Goal: Navigation & Orientation: Understand site structure

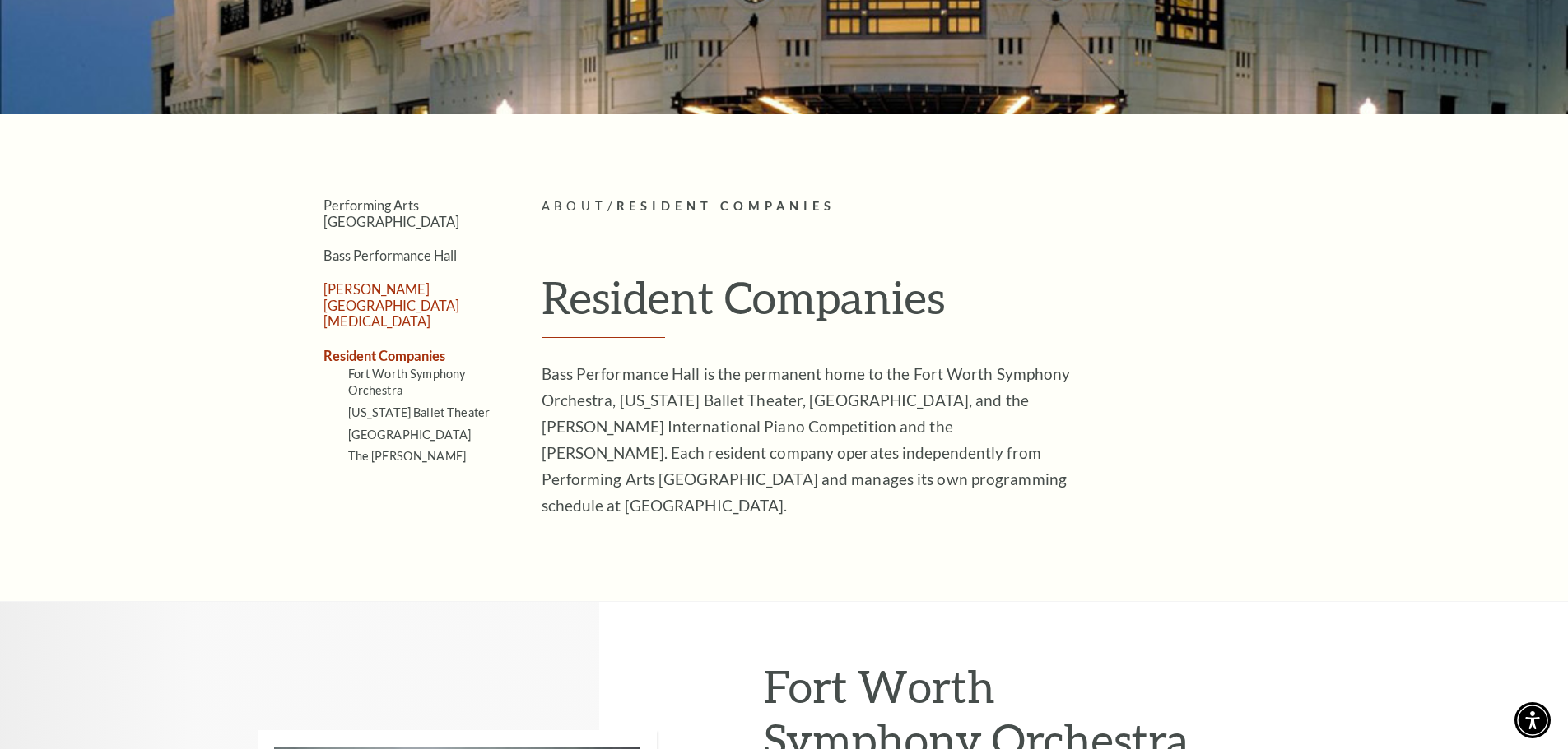
click at [377, 281] on link "[PERSON_NAME][GEOGRAPHIC_DATA][MEDICAL_DATA]" at bounding box center [391, 305] width 135 height 47
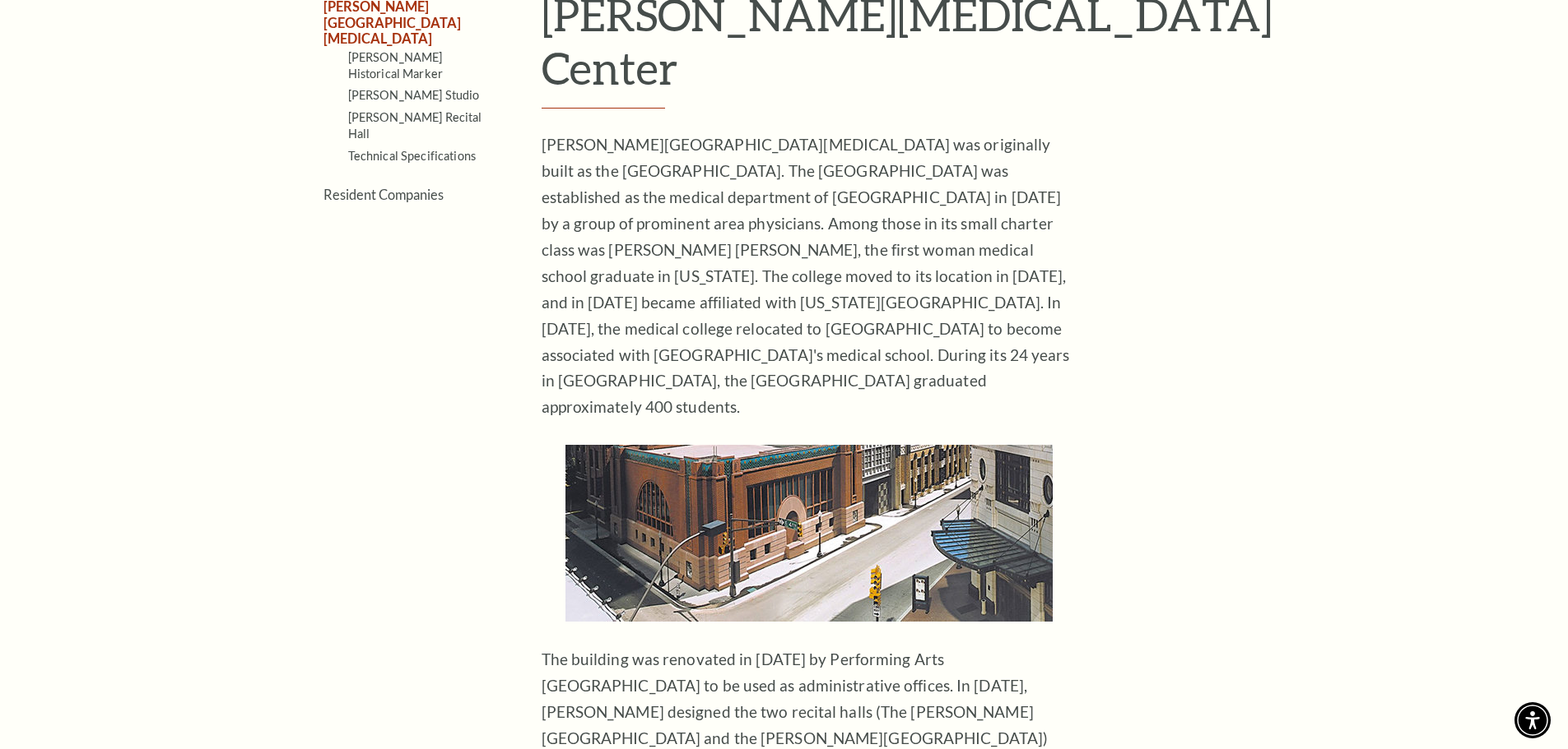
scroll to position [494, 0]
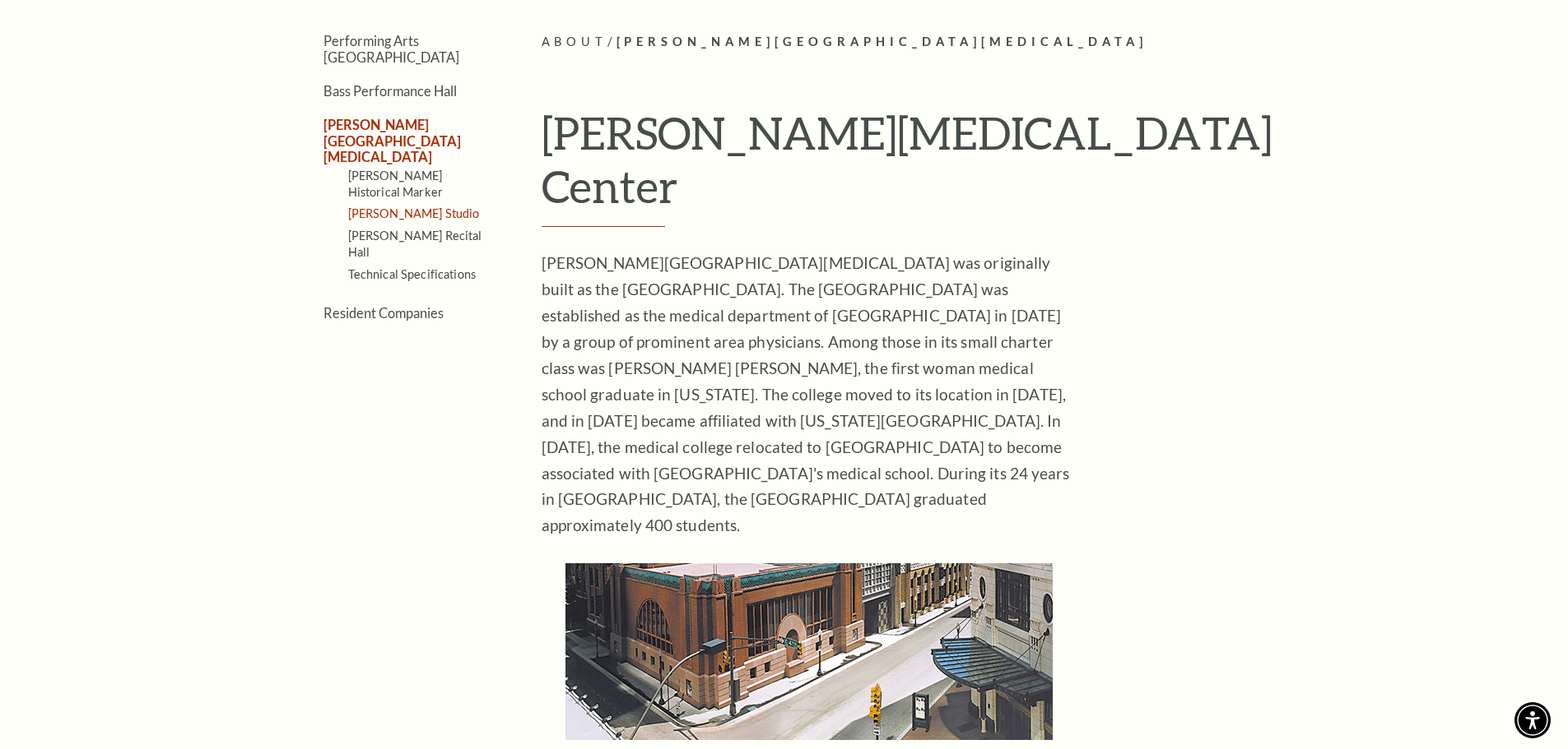
click at [384, 206] on link "[PERSON_NAME] Studio" at bounding box center [413, 213] width 132 height 14
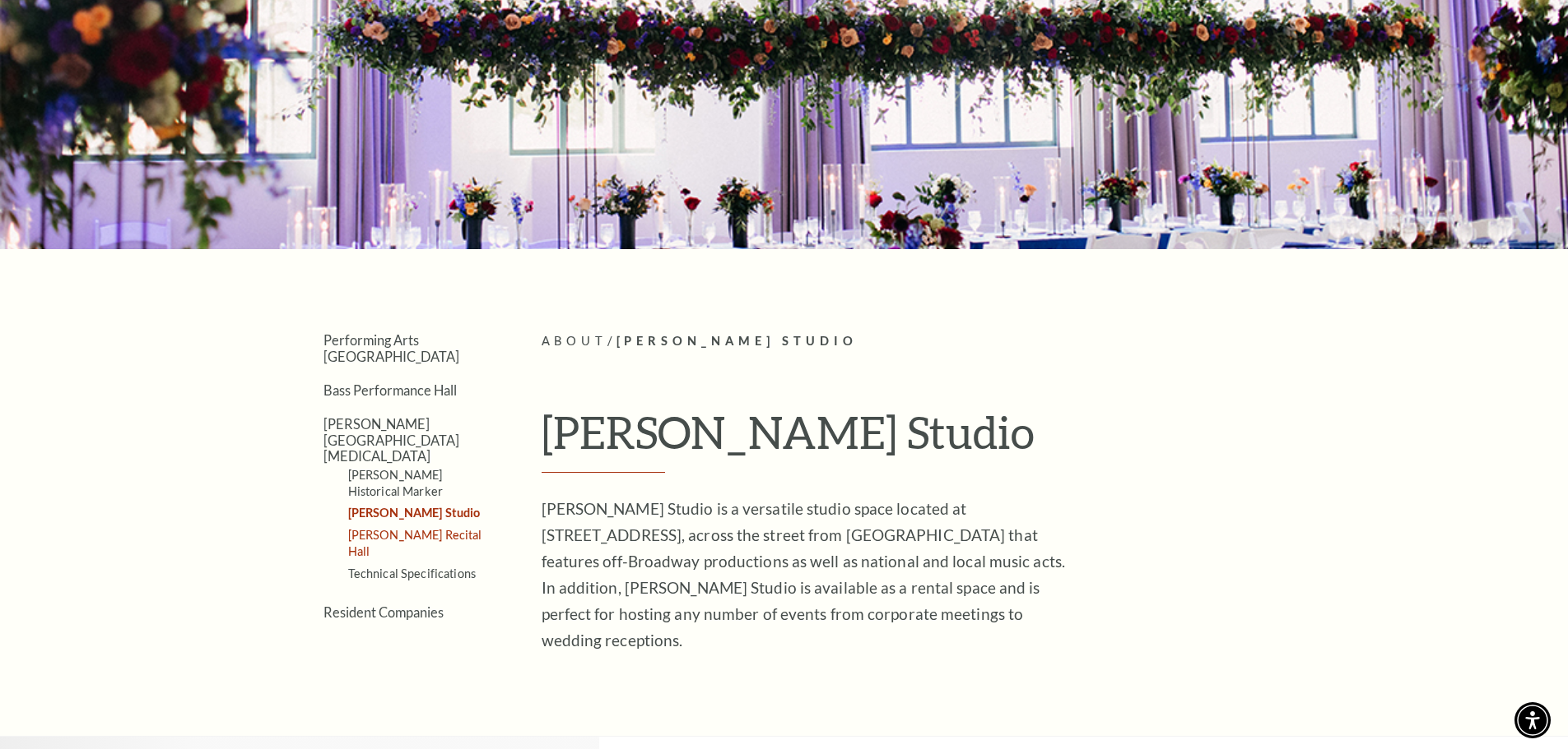
scroll to position [165, 0]
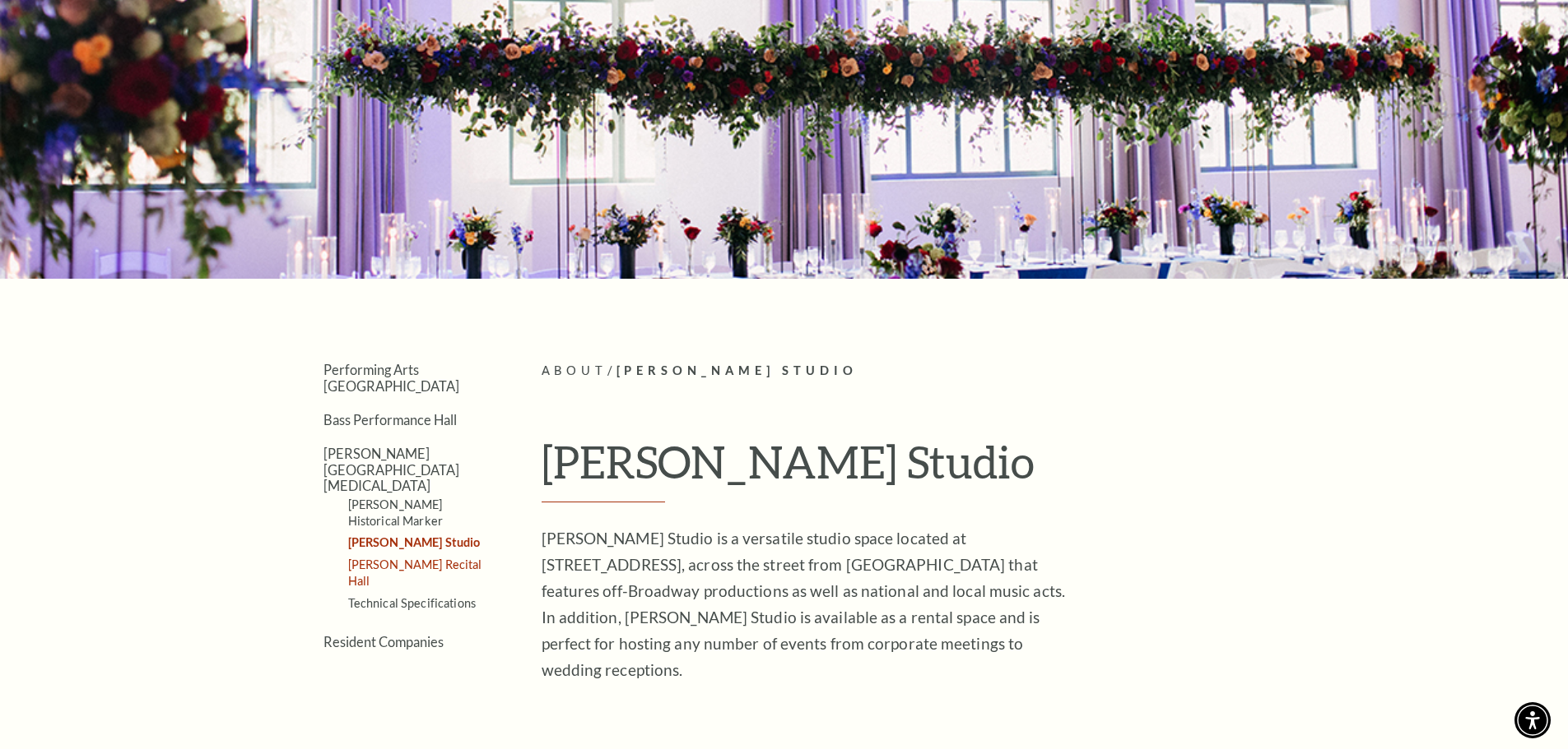
click at [407, 557] on link "[PERSON_NAME] Recital Hall" at bounding box center [415, 573] width 134 height 30
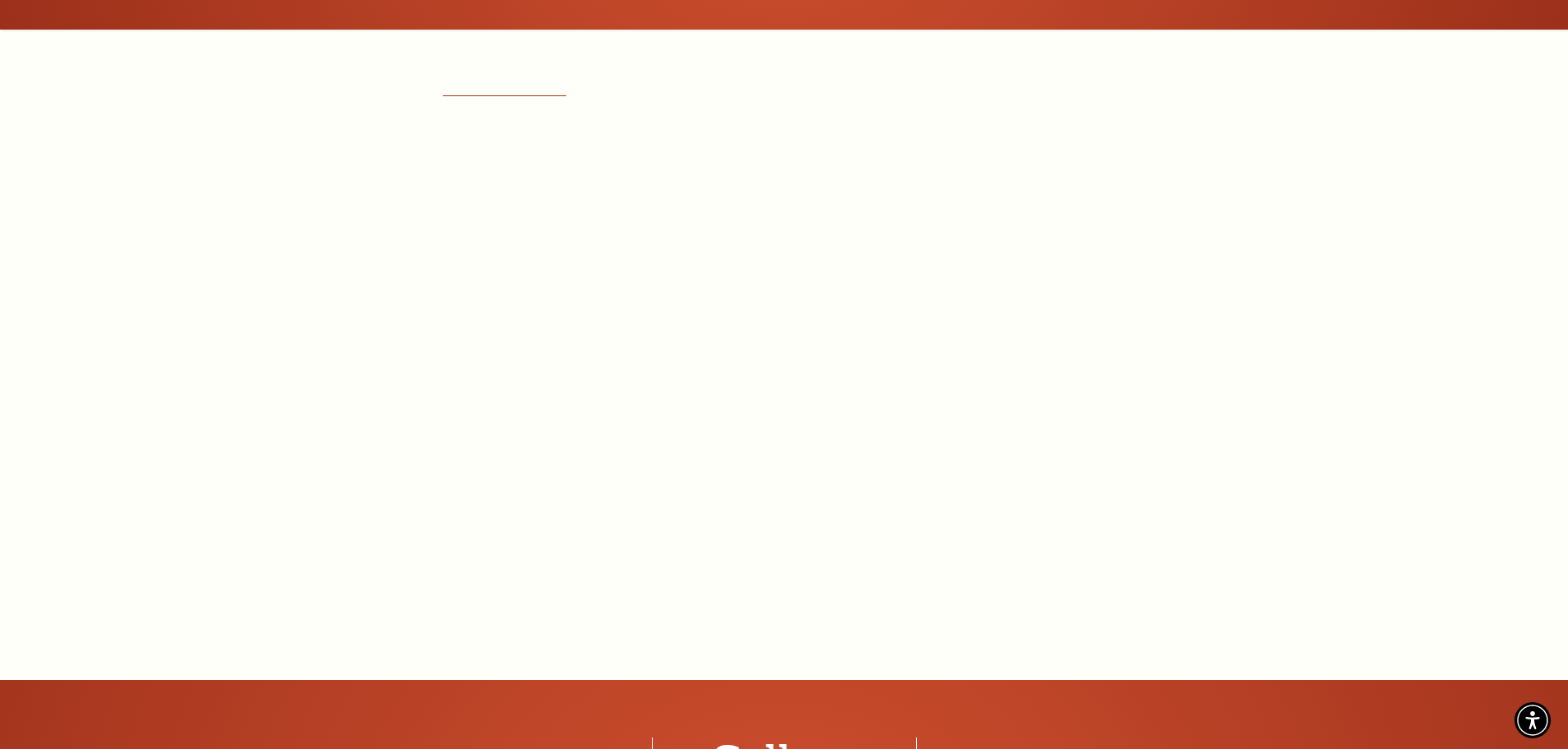
scroll to position [1727, 0]
